Goal: Task Accomplishment & Management: Use online tool/utility

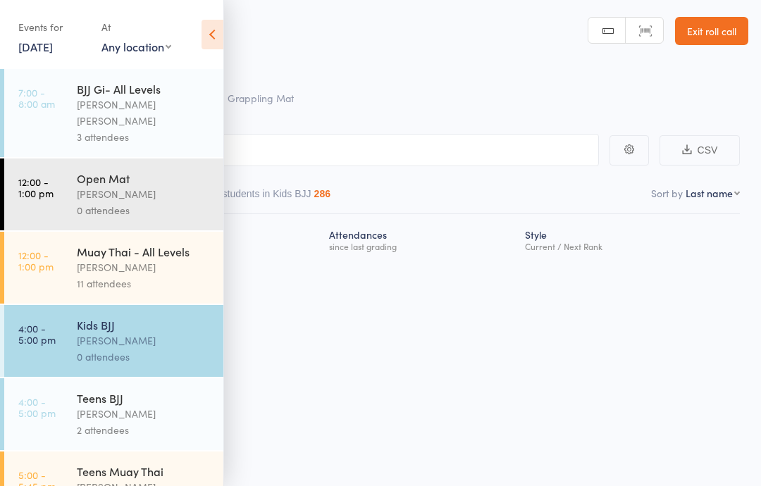
click at [137, 336] on div "[PERSON_NAME]" at bounding box center [144, 341] width 135 height 16
click at [357, 155] on input "search" at bounding box center [310, 150] width 578 height 32
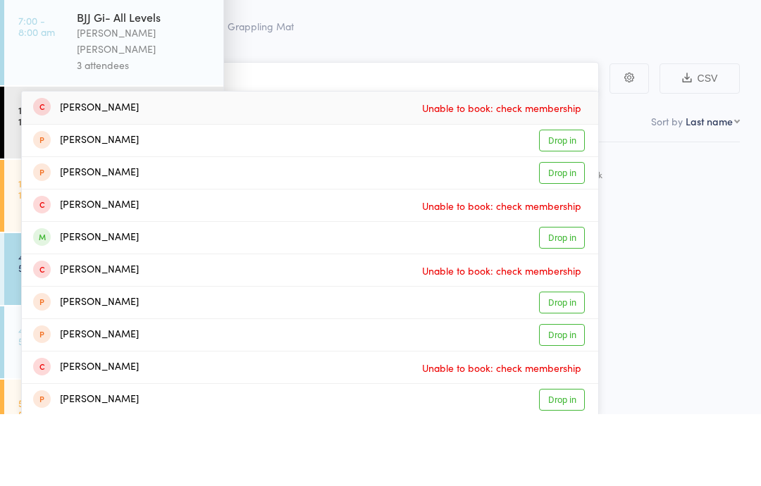
type input "I"
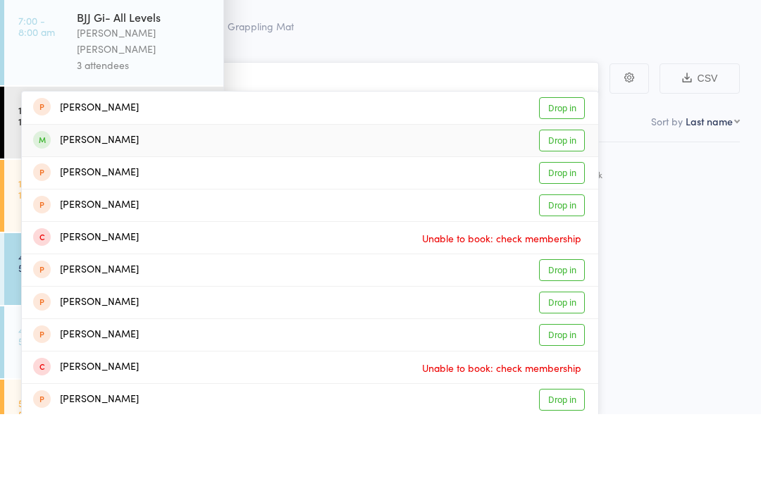
type input "[DEMOGRAPHIC_DATA]"
click at [44, 203] on span at bounding box center [42, 212] width 18 height 18
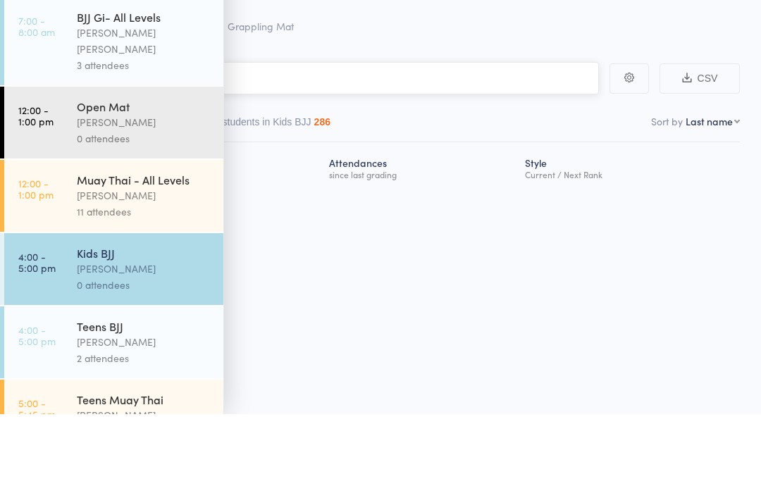
scroll to position [10, 0]
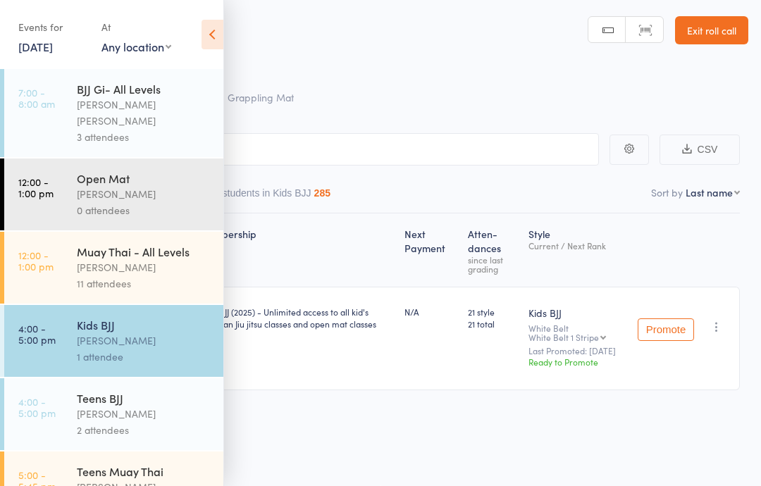
click at [457, 411] on div "Membership Next Payment Atten­dances since last grading Style Current / Next Ra…" at bounding box center [380, 334] width 719 height 240
click at [397, 423] on div "Membership Next Payment Atten­dances since last grading Style Current / Next Ra…" at bounding box center [380, 334] width 719 height 240
click at [171, 333] on div "[PERSON_NAME]" at bounding box center [144, 341] width 135 height 16
click at [135, 409] on div "[PERSON_NAME]" at bounding box center [144, 414] width 135 height 16
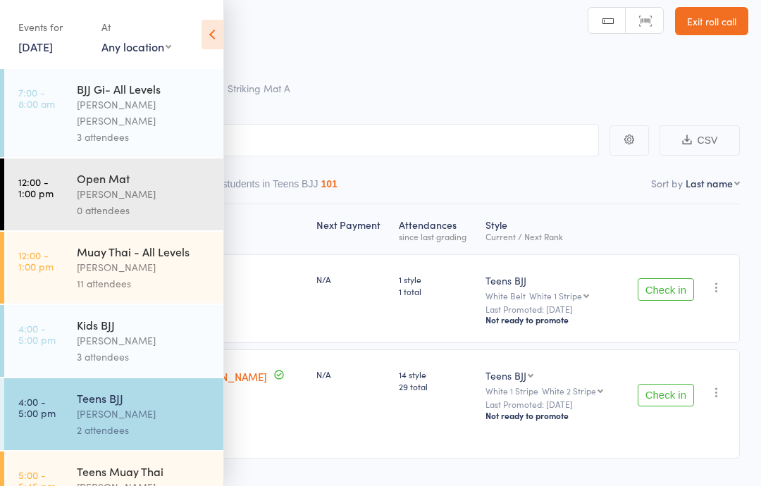
scroll to position [25, 0]
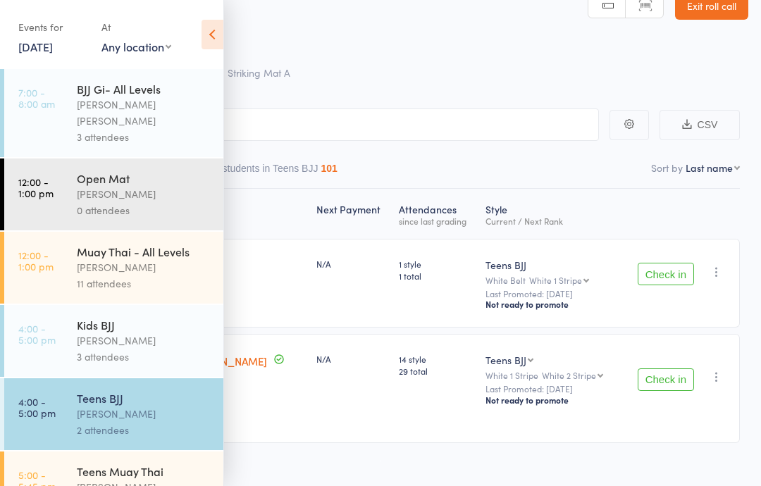
click at [465, 44] on div "Roll Call for Teens BJJ" at bounding box center [398, 49] width 699 height 23
click at [205, 36] on icon at bounding box center [213, 35] width 22 height 30
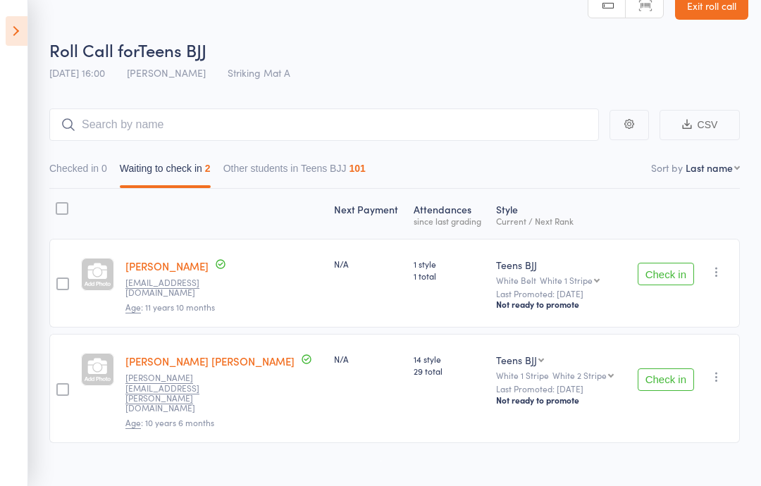
click at [663, 369] on button "Check in" at bounding box center [666, 380] width 56 height 23
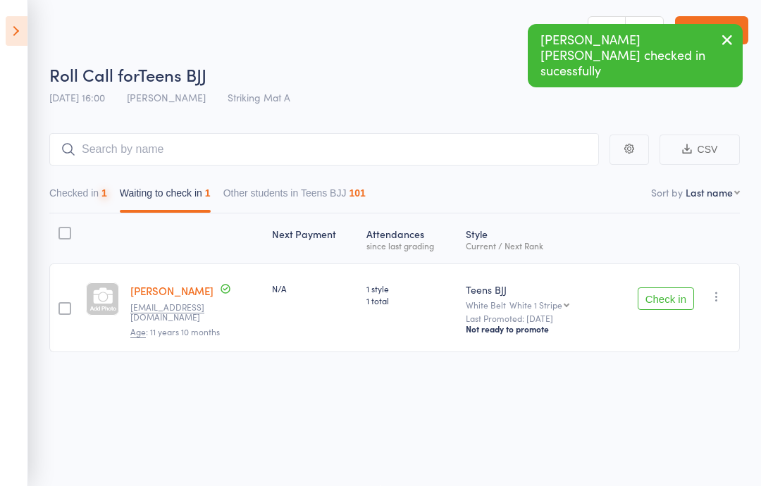
scroll to position [10, 0]
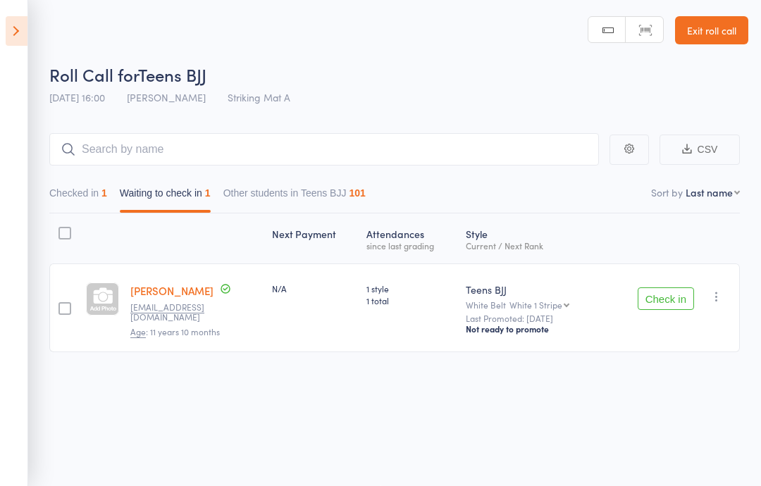
click at [9, 18] on icon at bounding box center [17, 31] width 22 height 30
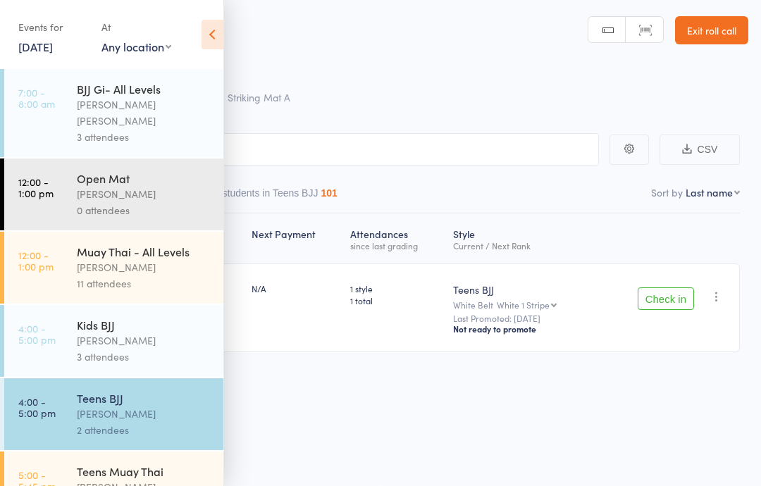
click at [144, 333] on div "[PERSON_NAME]" at bounding box center [144, 341] width 135 height 16
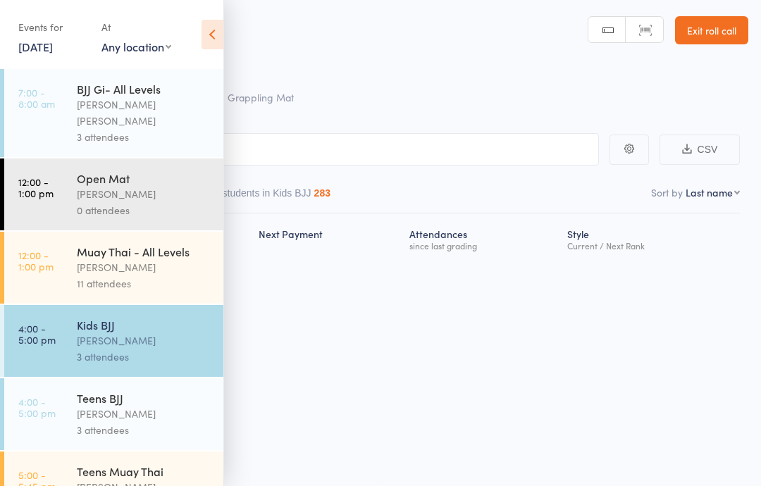
click at [152, 333] on div "[PERSON_NAME]" at bounding box center [144, 341] width 135 height 16
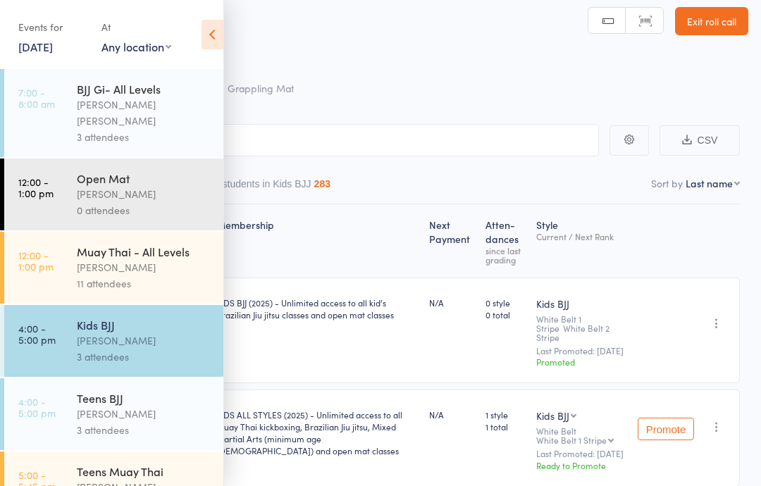
click at [194, 349] on div "3 attendees" at bounding box center [144, 357] width 135 height 16
click at [403, 140] on input "search" at bounding box center [310, 140] width 578 height 32
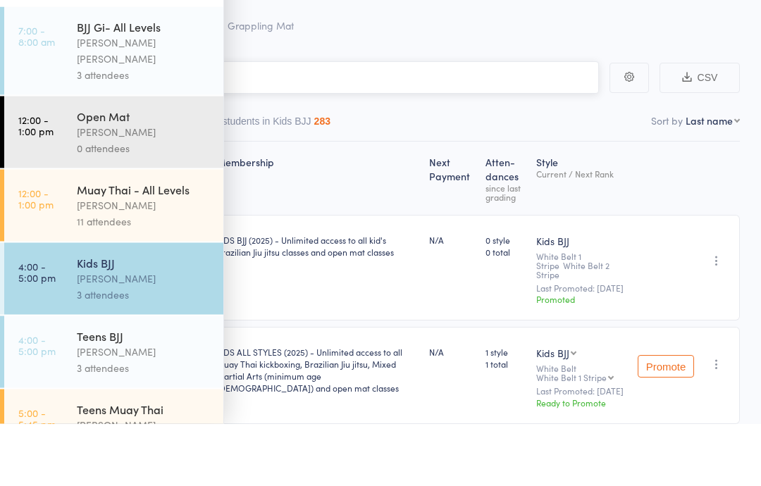
type input "X"
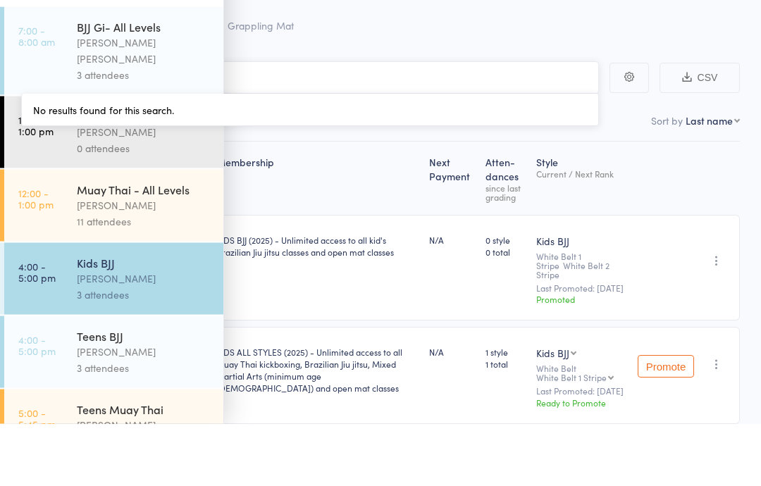
click at [544, 171] on nav "Checked in 3 Waiting to check in 0 Other students in Kids BJJ 283" at bounding box center [381, 187] width 732 height 32
